Goal: Check status: Check status

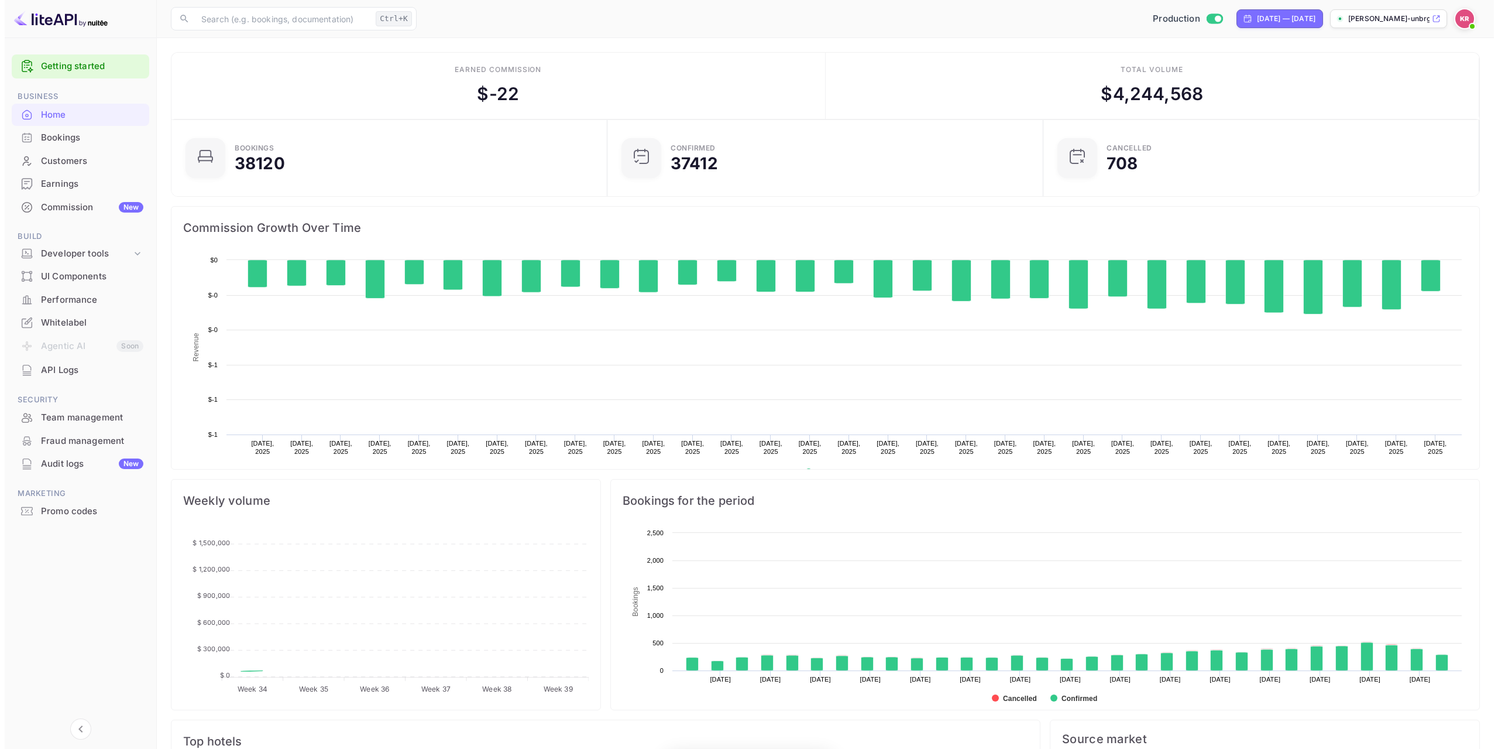
scroll to position [181, 420]
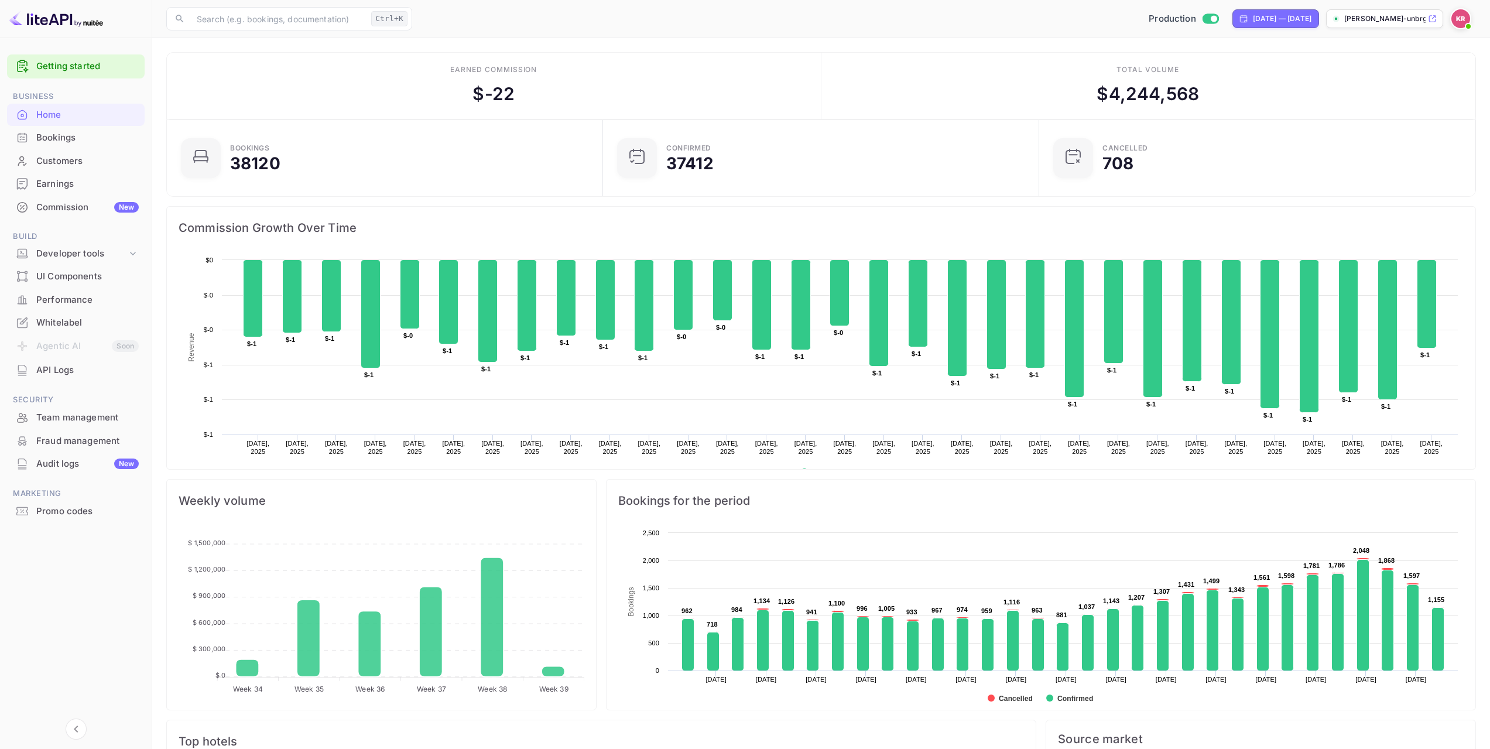
click at [91, 143] on div "Bookings" at bounding box center [87, 137] width 102 height 13
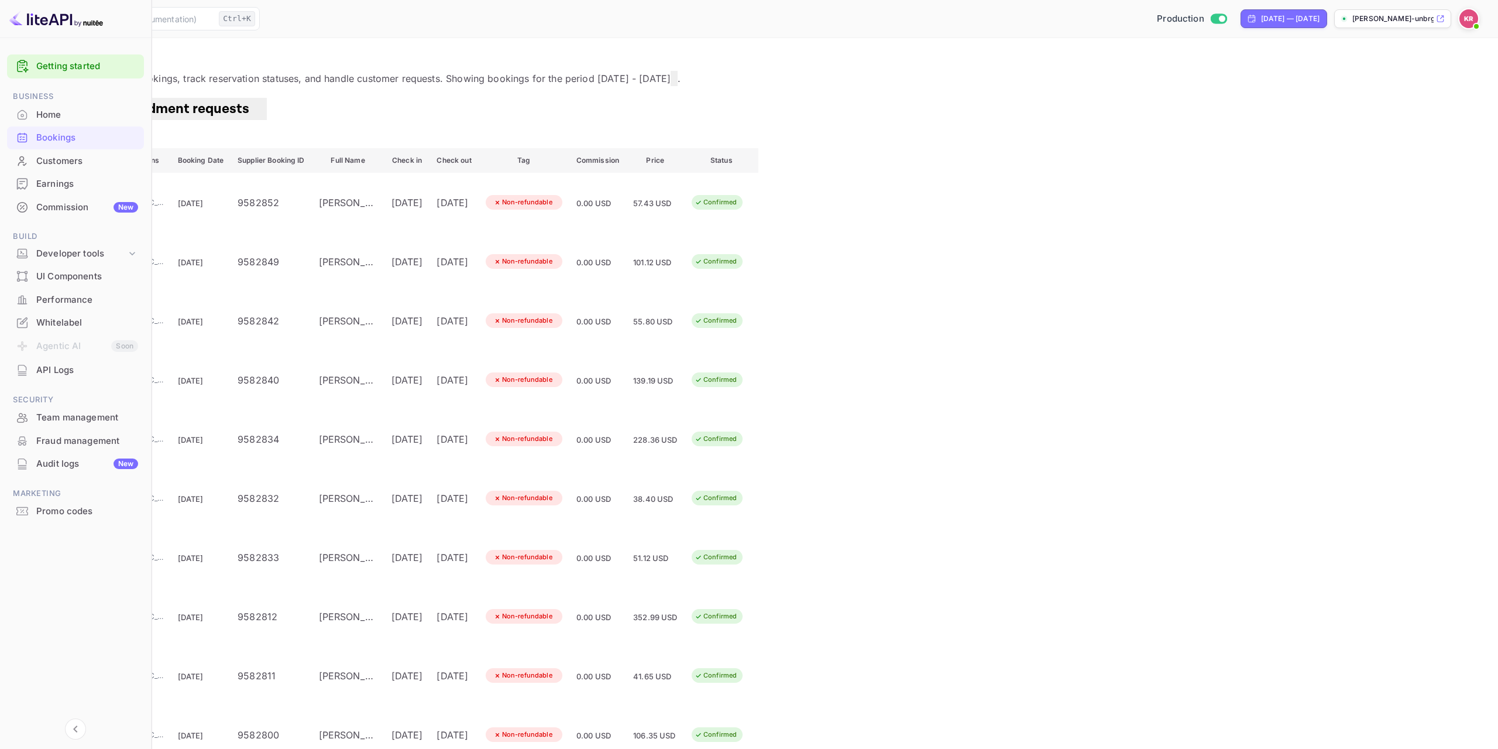
click at [95, 139] on div "Bookings" at bounding box center [87, 137] width 102 height 13
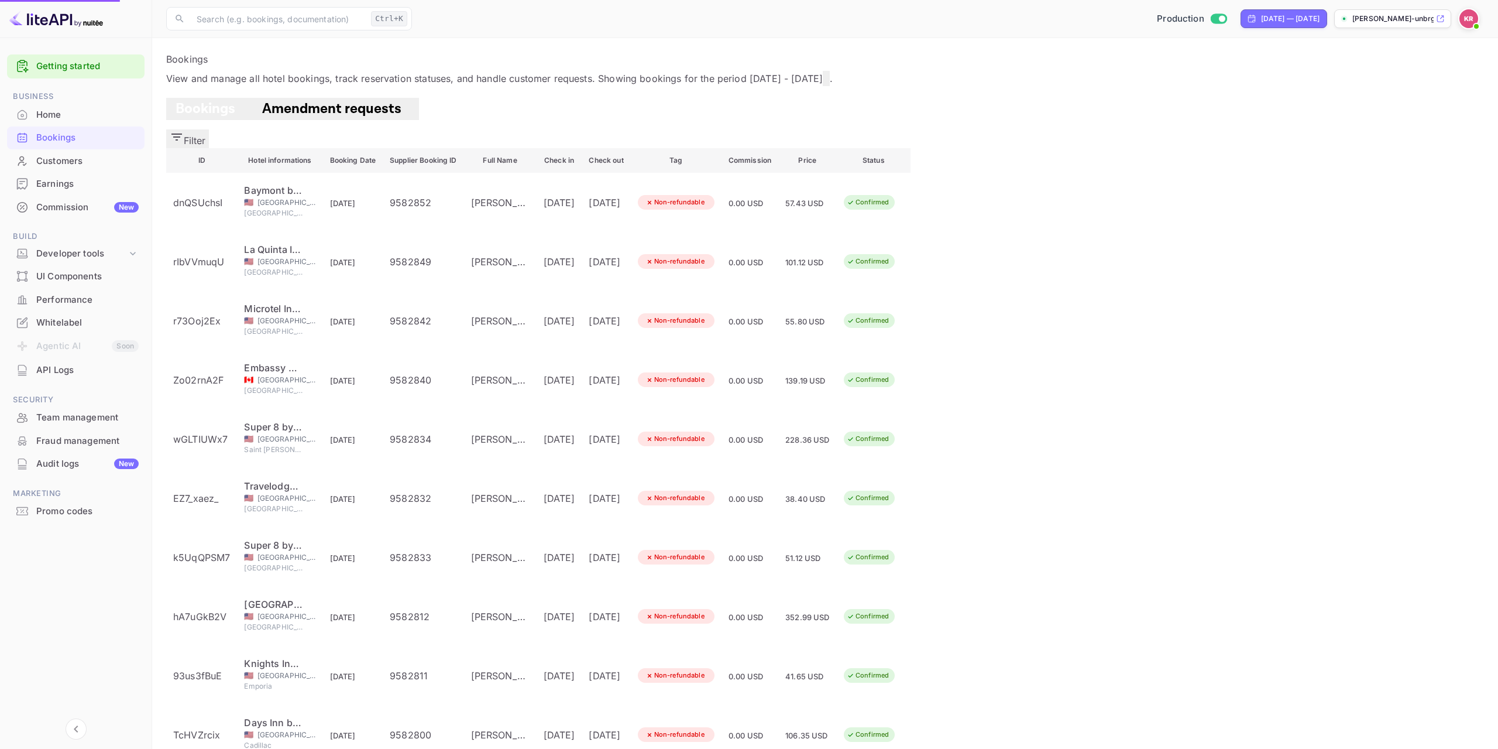
click at [200, 118] on span "Bookings" at bounding box center [206, 108] width 60 height 18
drag, startPoint x: 198, startPoint y: 125, endPoint x: 205, endPoint y: 127, distance: 7.4
click at [198, 118] on span "Bookings" at bounding box center [206, 108] width 60 height 18
click at [195, 118] on span "Bookings" at bounding box center [206, 108] width 60 height 18
click at [209, 129] on button "Filter" at bounding box center [187, 138] width 43 height 19
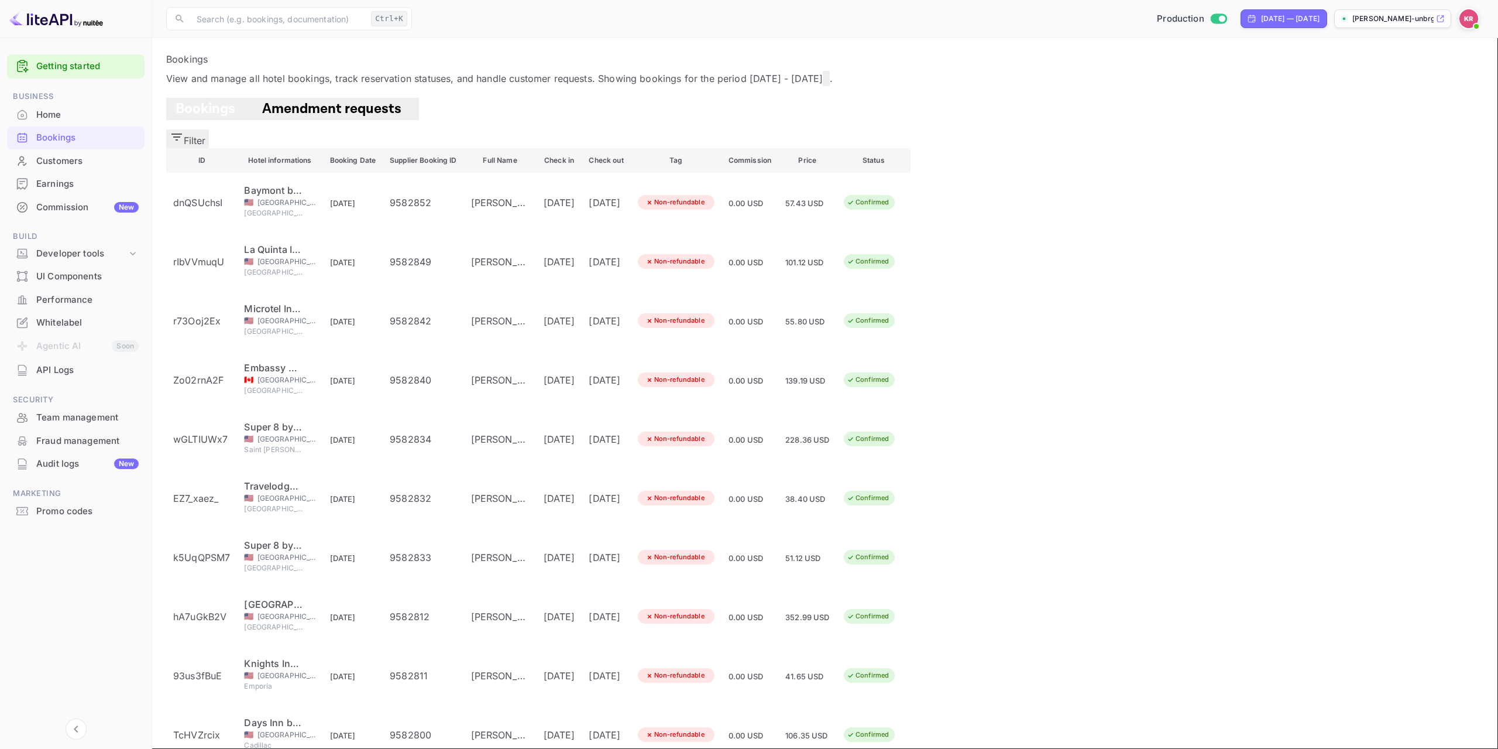
paste input "oEUtQ8SpB"
type input "oEUtQ8SpB"
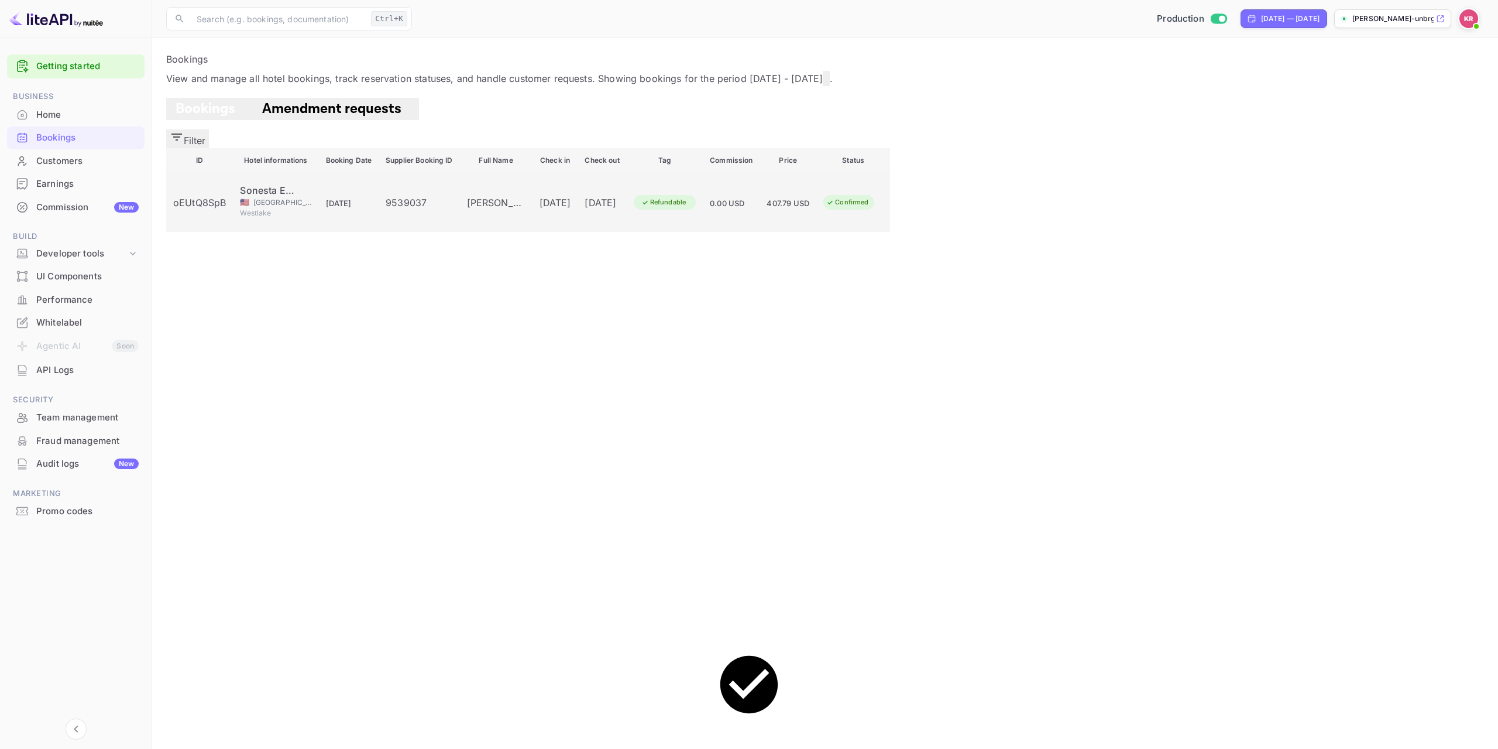
click at [226, 201] on div "oEUtQ8SpB" at bounding box center [199, 202] width 53 height 14
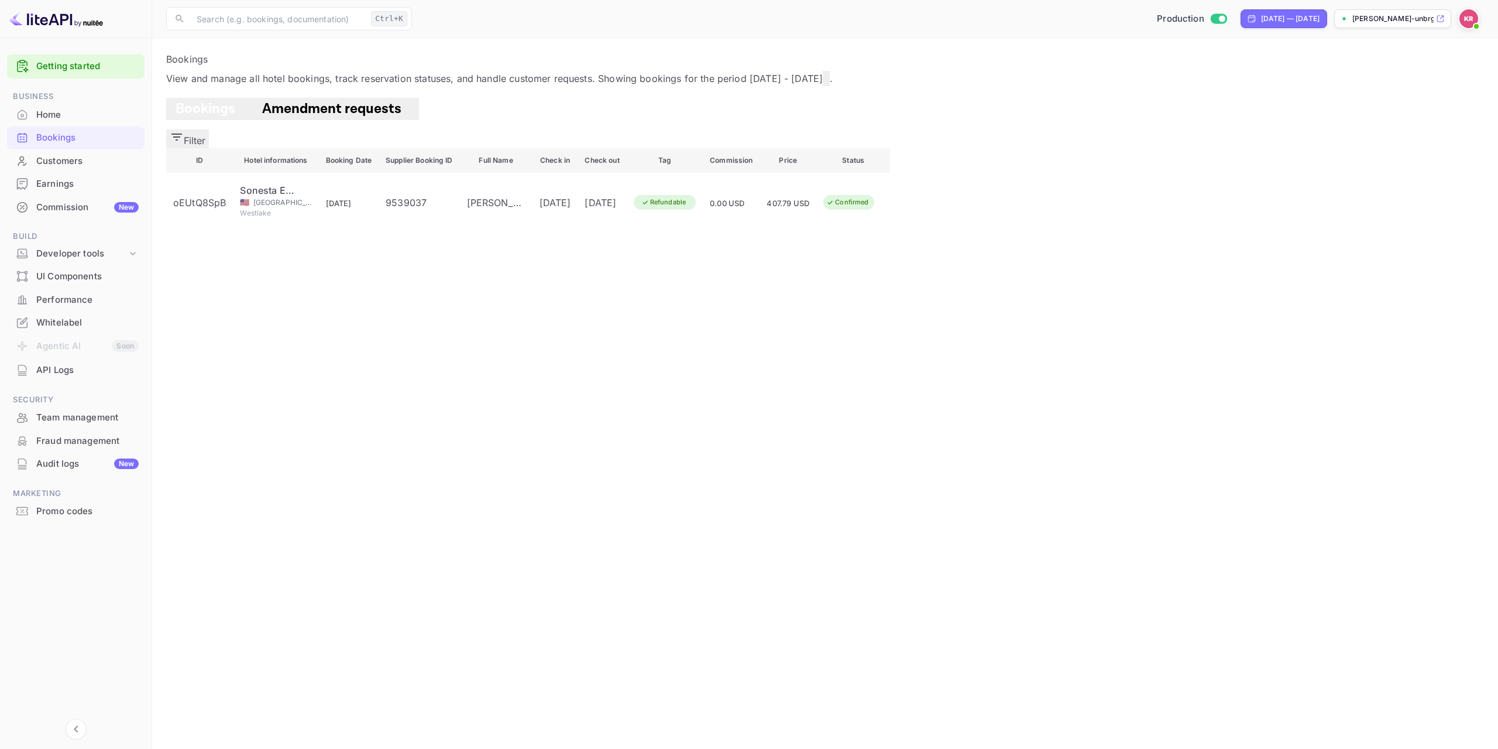
scroll to position [168, 0]
